Goal: Transaction & Acquisition: Purchase product/service

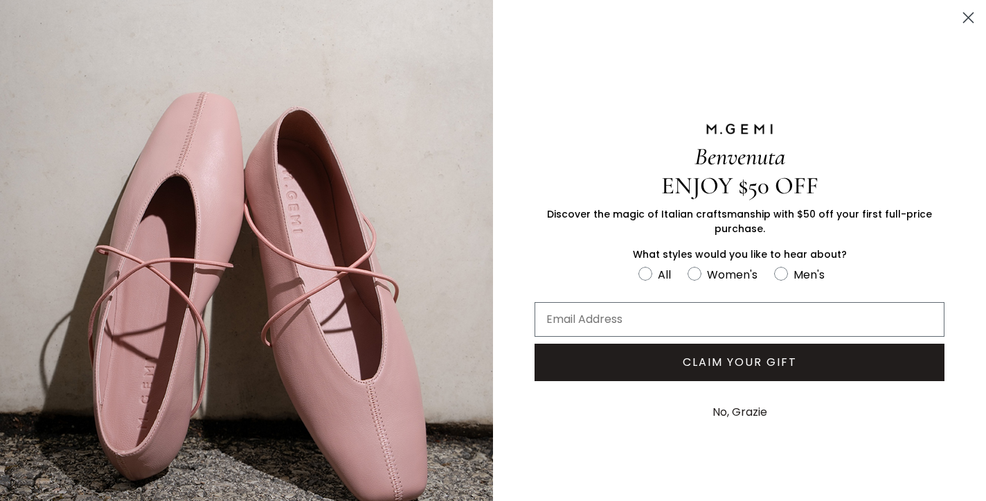
click at [965, 18] on circle "Close dialog" at bounding box center [968, 17] width 23 height 23
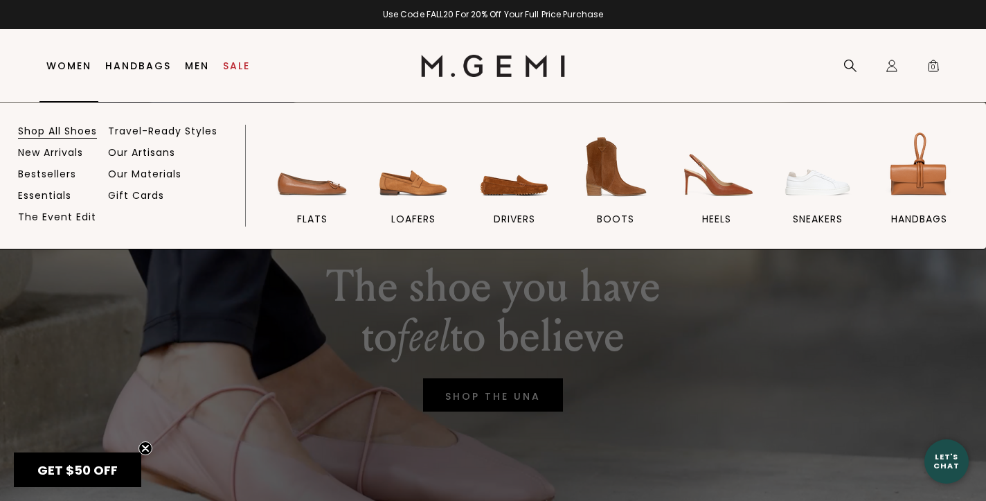
click at [66, 128] on link "Shop All Shoes" at bounding box center [57, 131] width 79 height 12
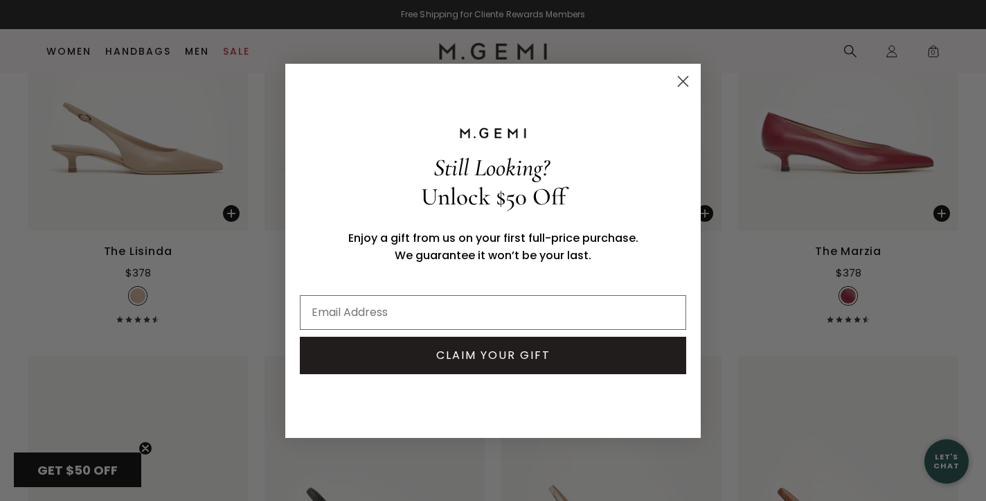
scroll to position [9562, 0]
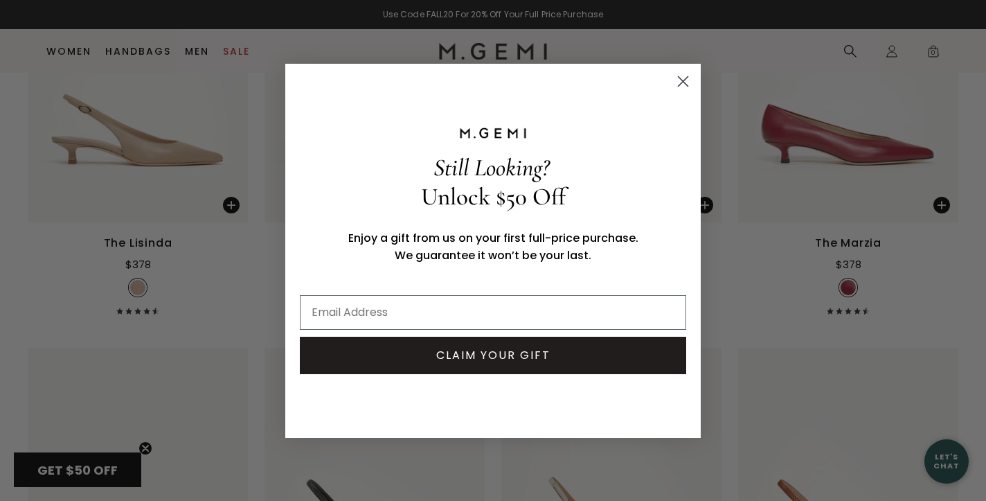
click at [683, 81] on icon "Close dialog" at bounding box center [684, 81] width 10 height 10
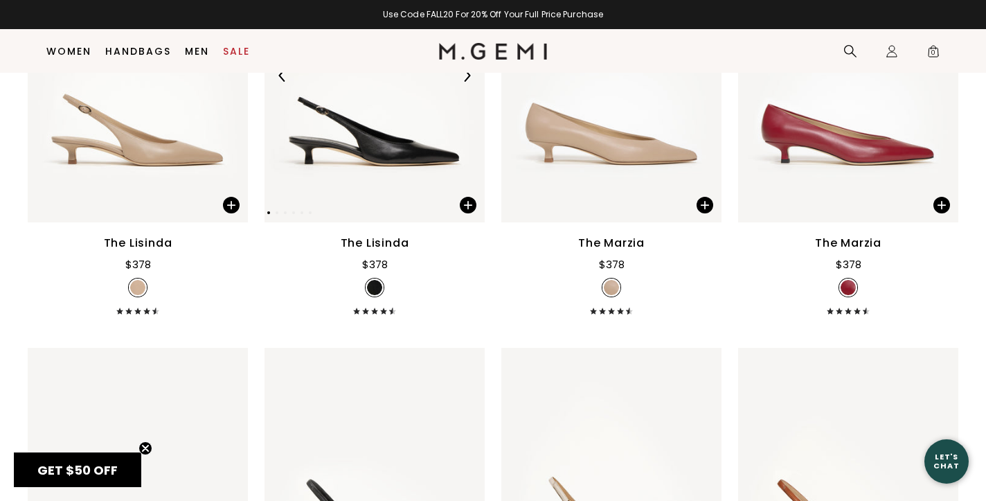
click at [467, 82] on img at bounding box center [466, 75] width 12 height 12
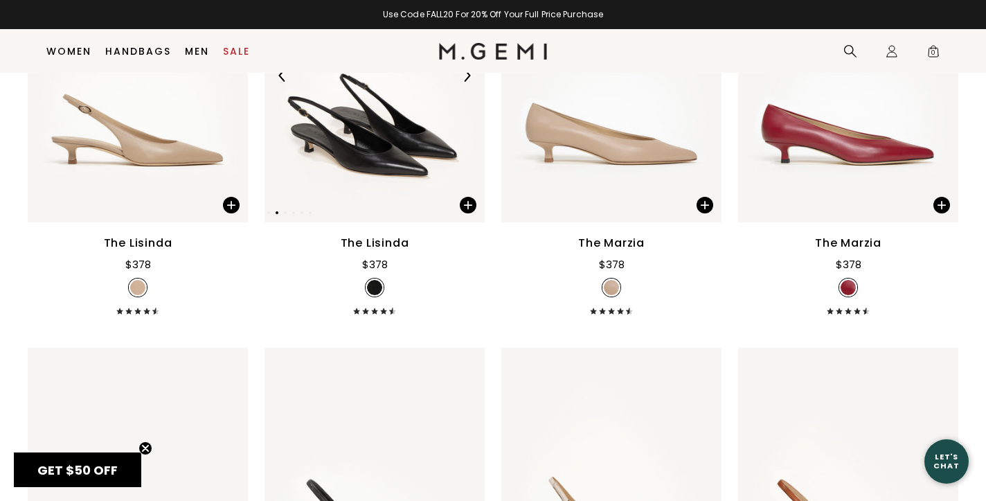
click at [467, 82] on img at bounding box center [466, 75] width 12 height 12
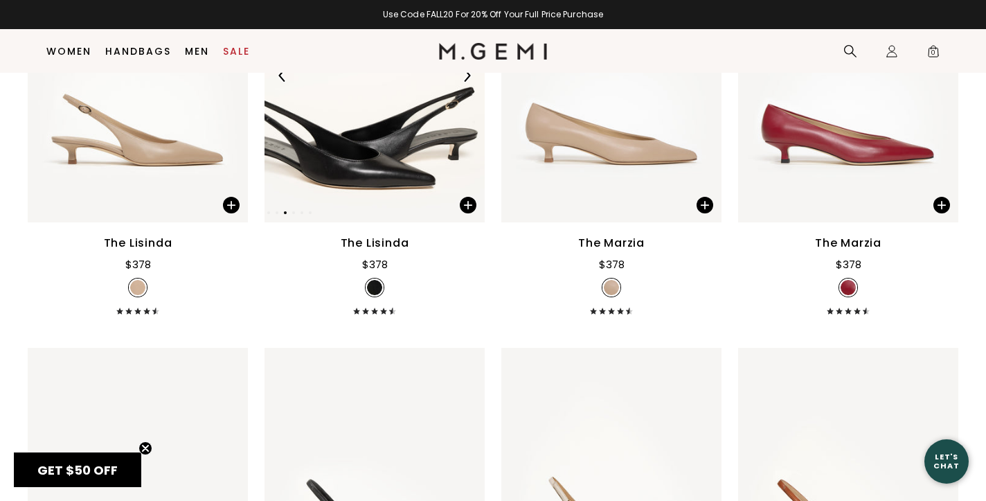
click at [467, 82] on img at bounding box center [466, 75] width 12 height 12
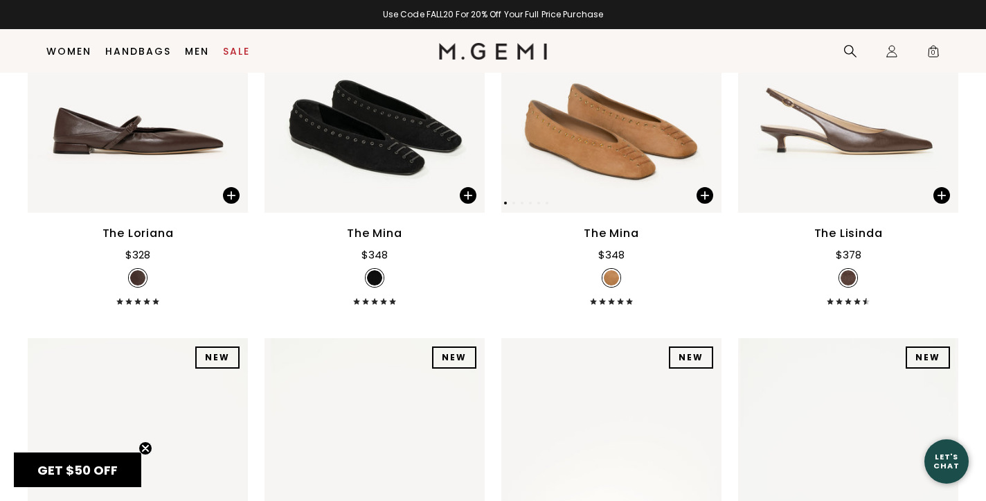
scroll to position [10832, 0]
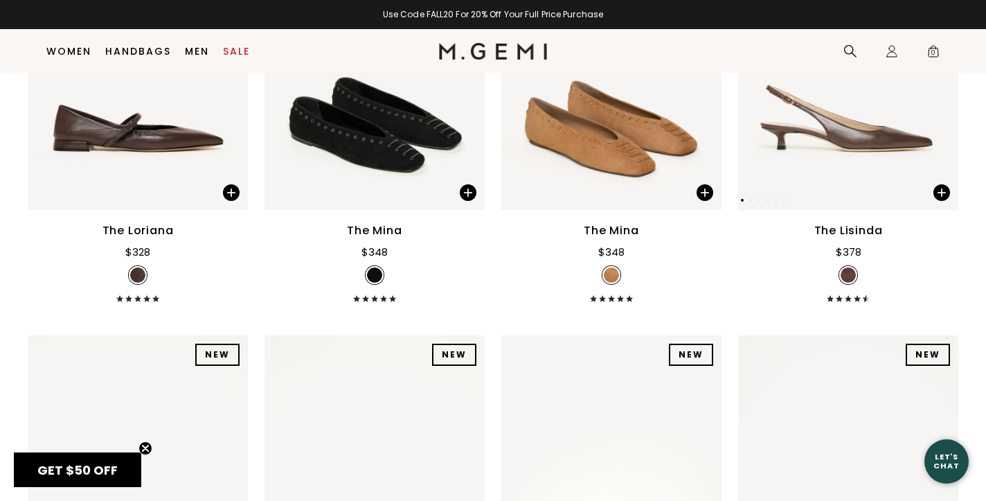
click at [899, 156] on img at bounding box center [848, 63] width 220 height 294
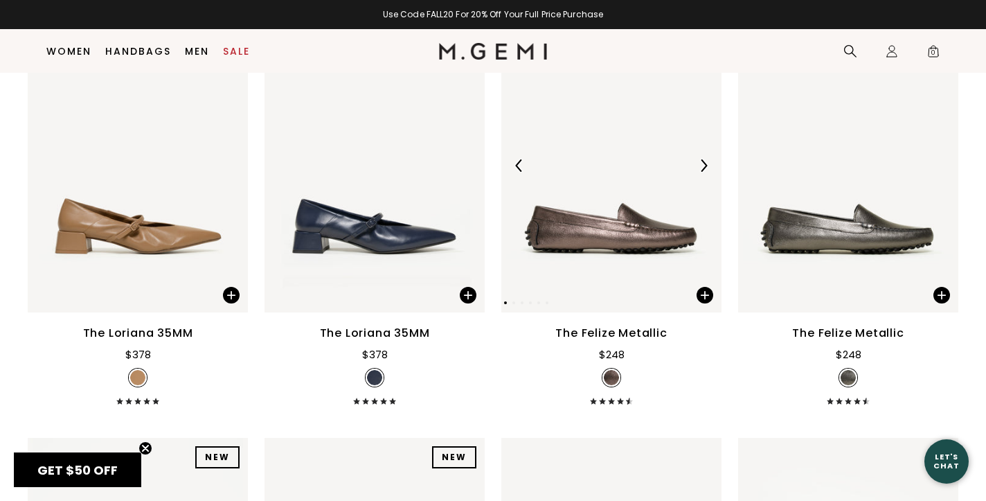
scroll to position [12827, 0]
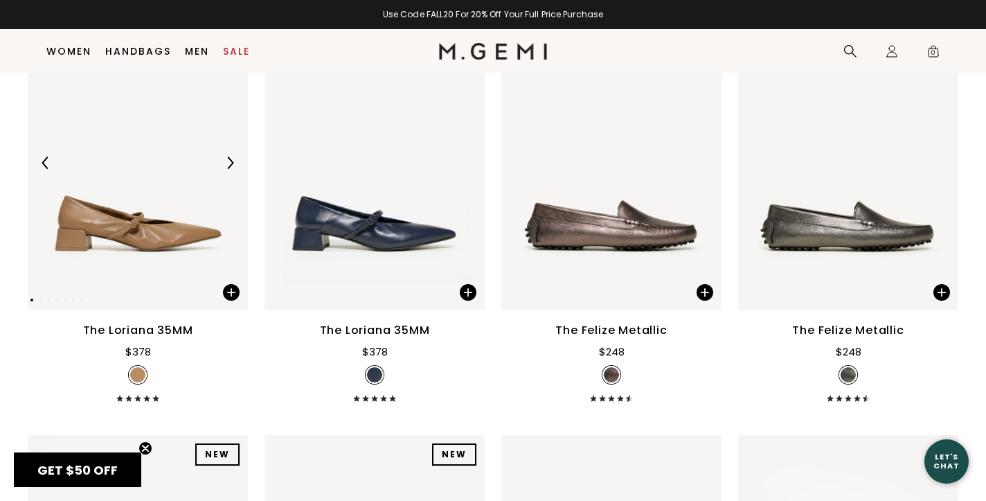
click at [174, 251] on img at bounding box center [138, 163] width 220 height 294
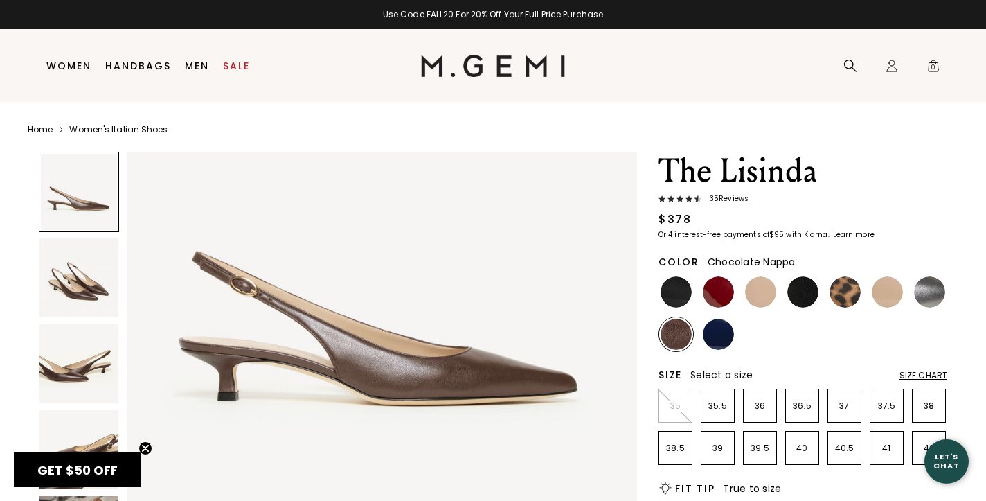
click at [91, 293] on img at bounding box center [78, 277] width 79 height 79
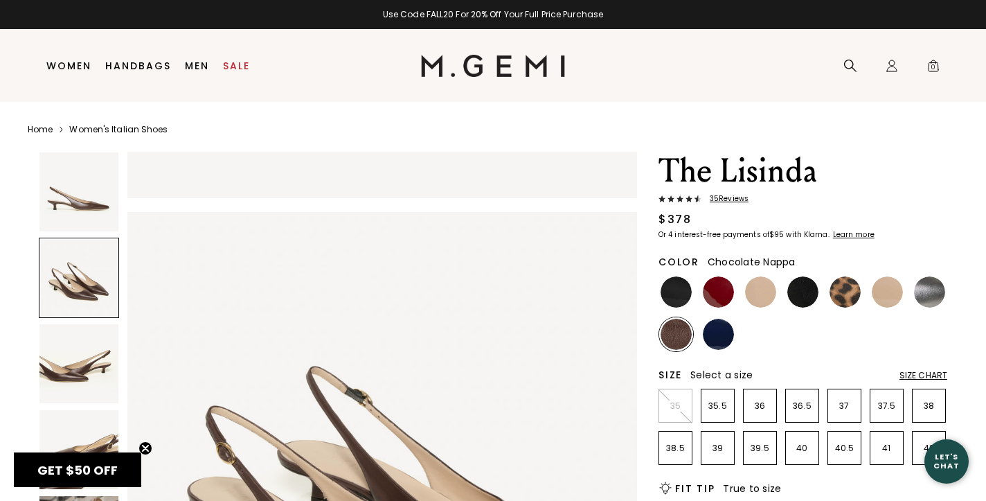
scroll to position [524, 0]
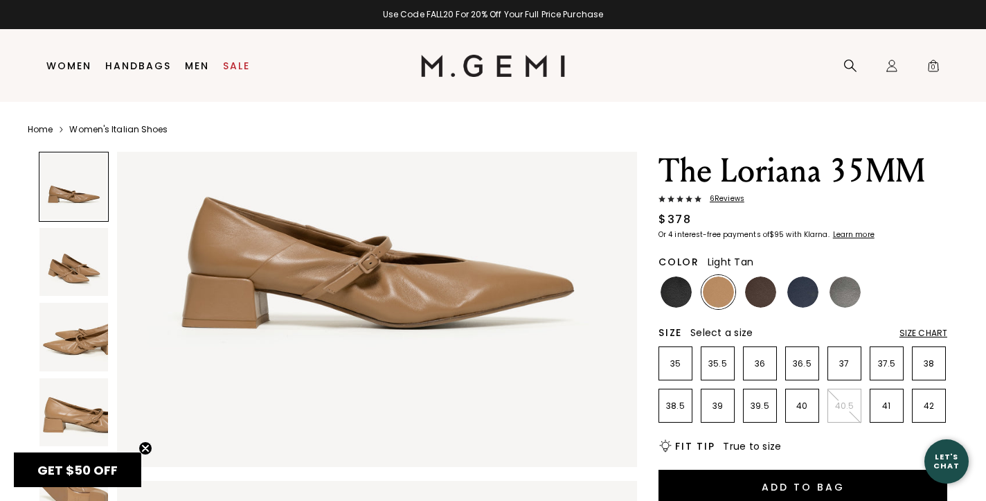
scroll to position [213, 0]
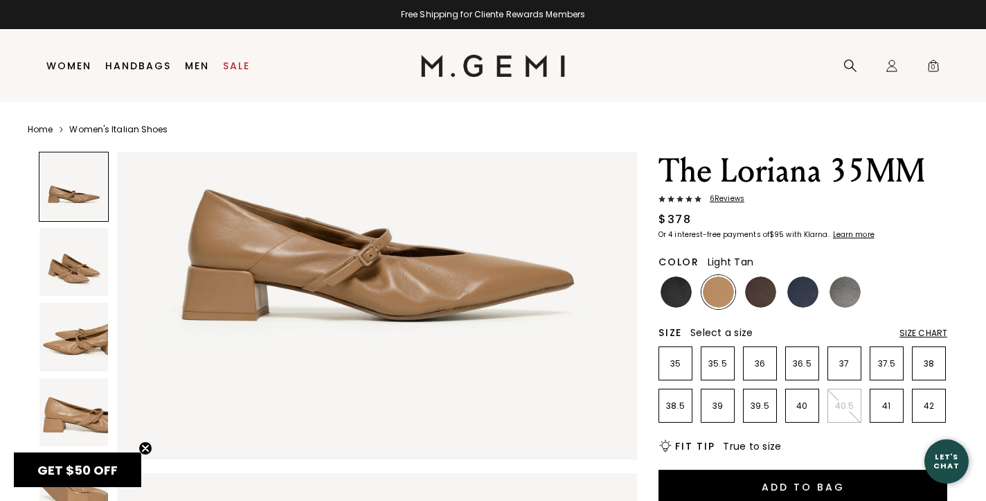
click at [69, 334] on img at bounding box center [73, 337] width 69 height 69
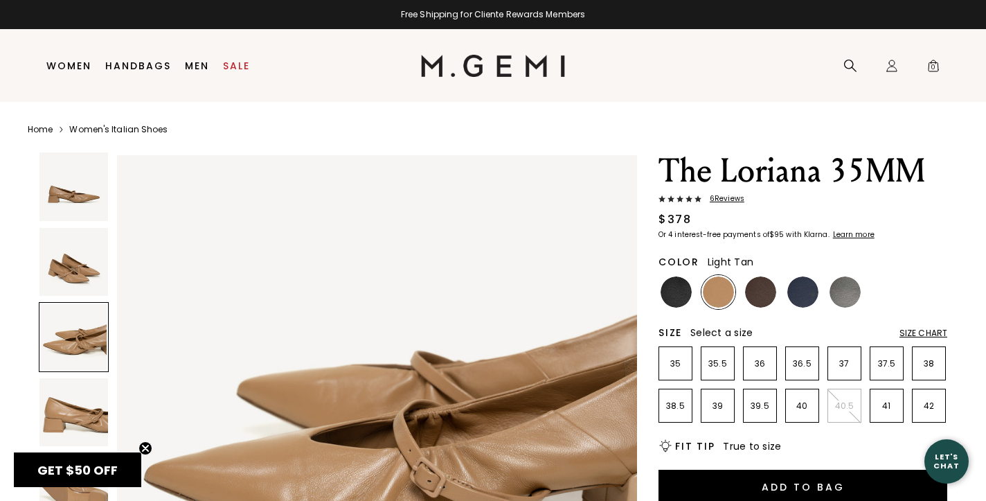
scroll to position [1068, 0]
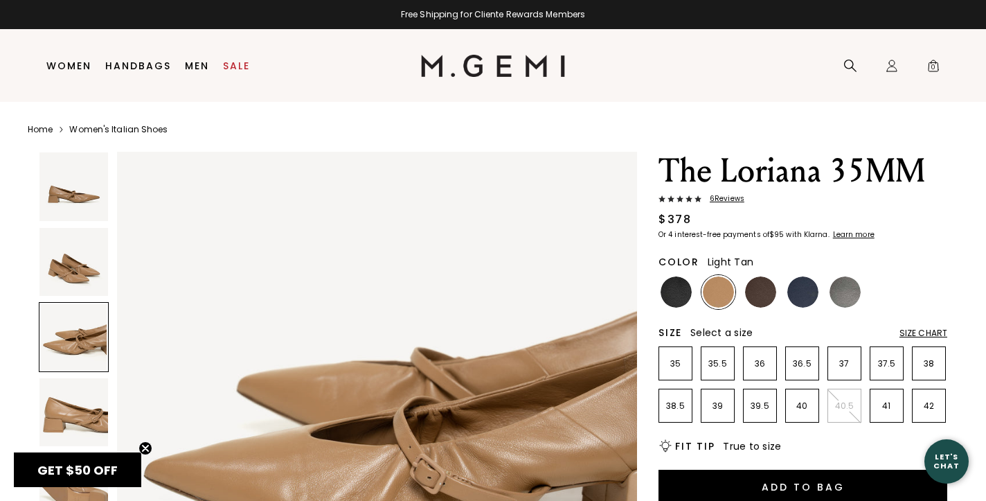
click at [89, 251] on img at bounding box center [73, 262] width 69 height 69
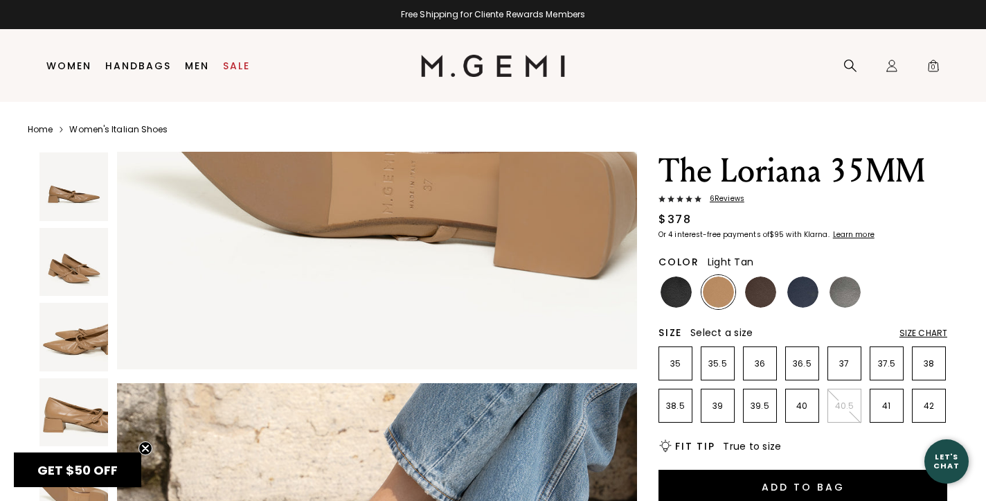
scroll to position [2442, 0]
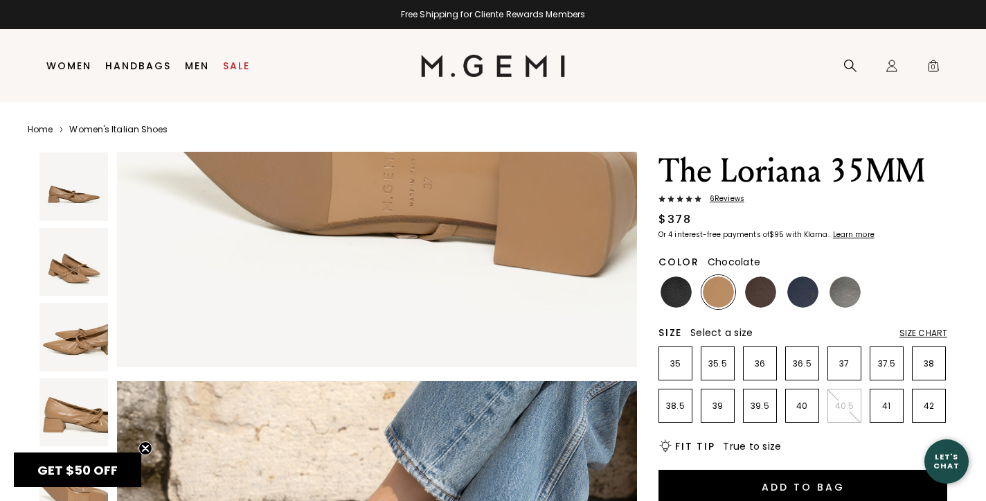
click at [763, 289] on img at bounding box center [760, 291] width 31 height 31
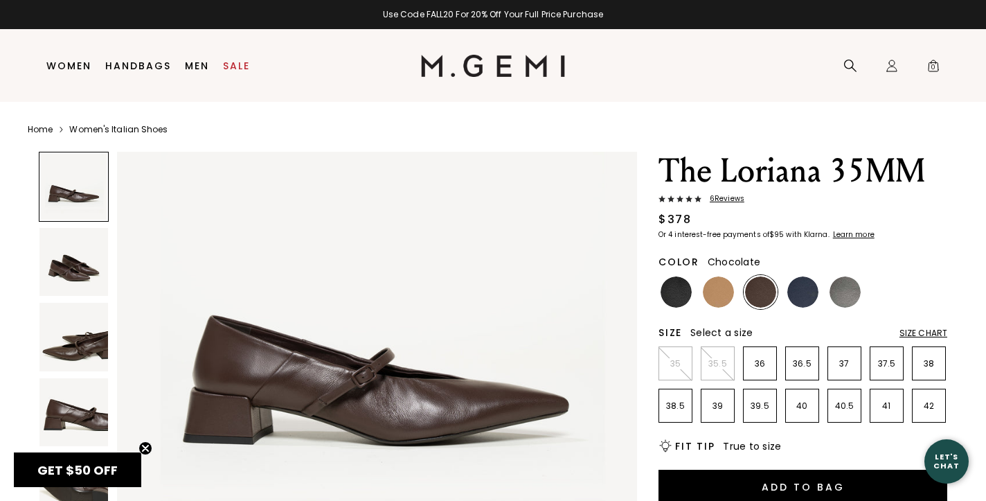
scroll to position [86, 0]
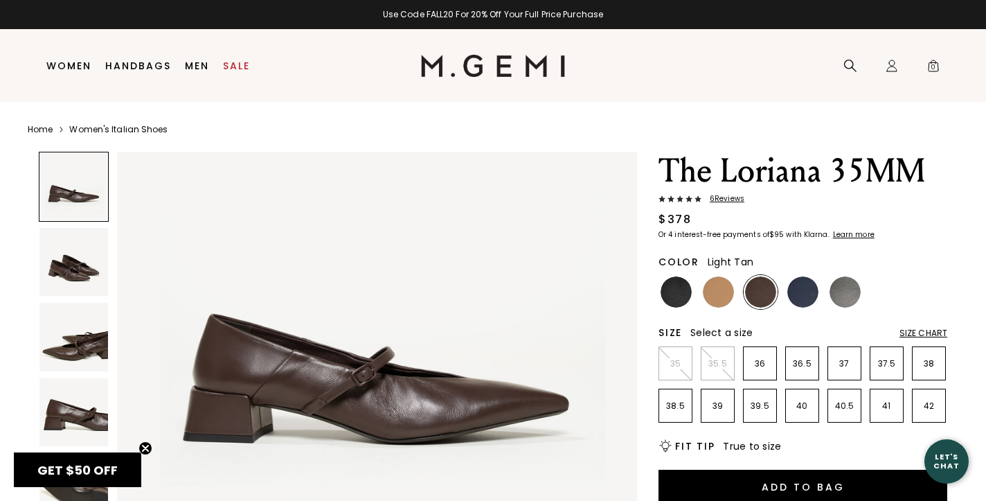
click at [717, 294] on img at bounding box center [718, 291] width 31 height 31
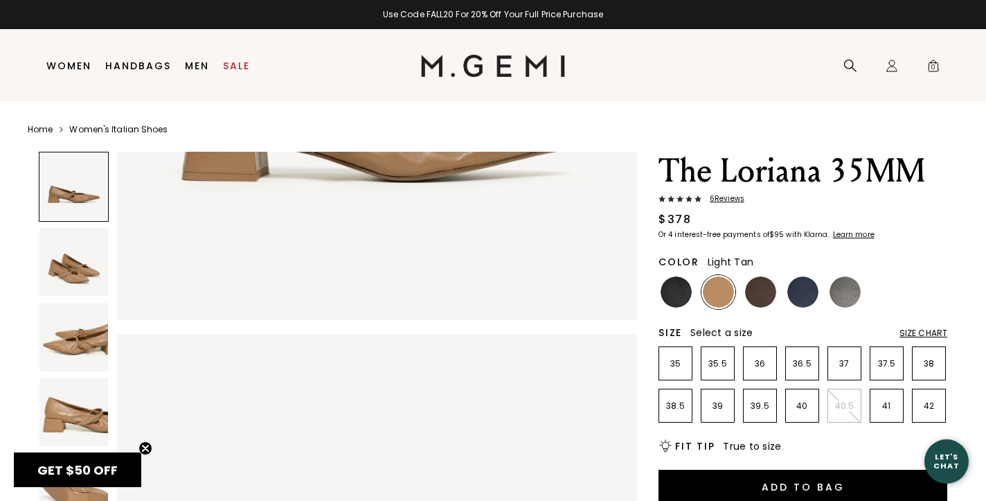
scroll to position [386, 0]
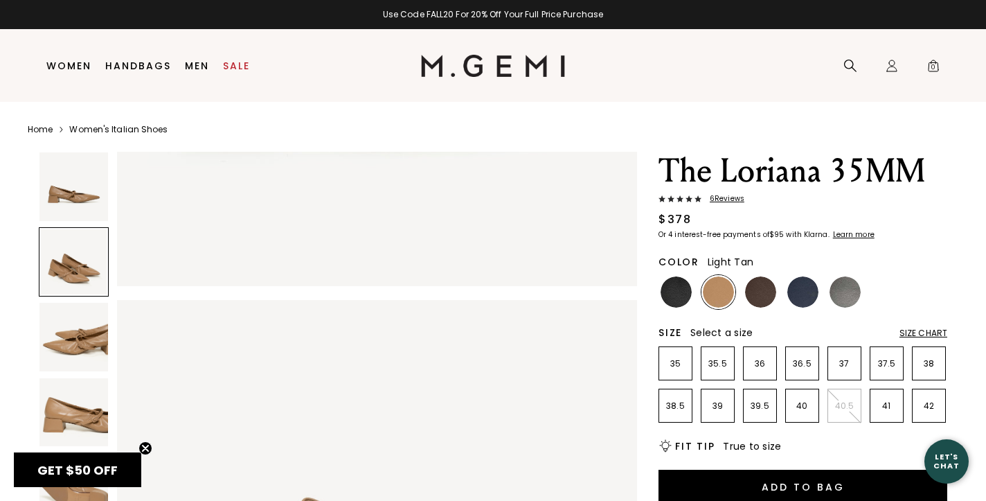
click at [726, 202] on span "6 Review s" at bounding box center [722, 199] width 43 height 8
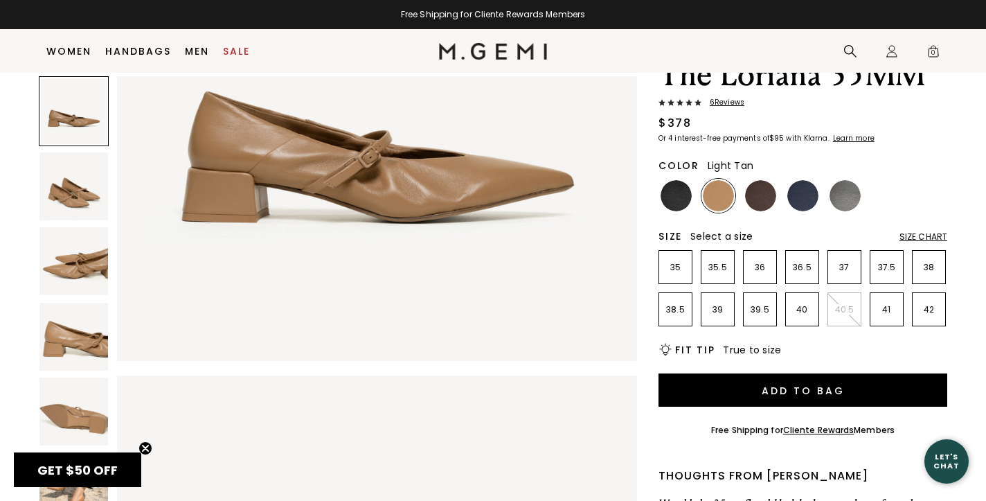
scroll to position [237, 0]
